Goal: Task Accomplishment & Management: Manage account settings

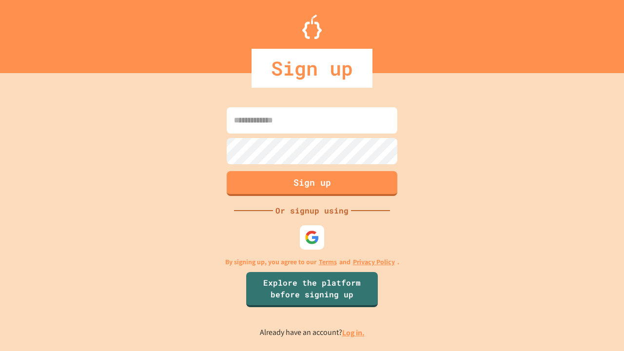
click at [354, 332] on link "Log in." at bounding box center [353, 332] width 22 height 10
